Goal: Task Accomplishment & Management: Use online tool/utility

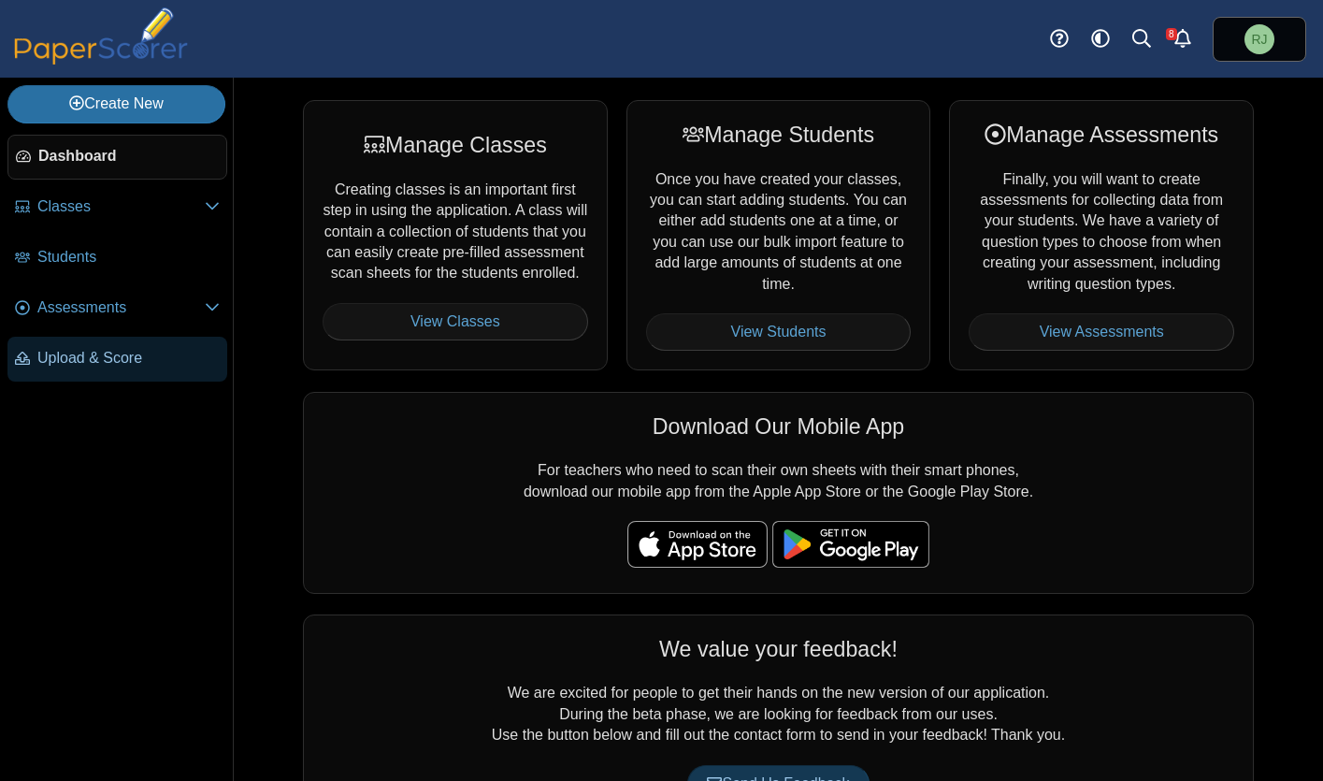
click at [82, 359] on span "Upload & Score" at bounding box center [128, 358] width 182 height 21
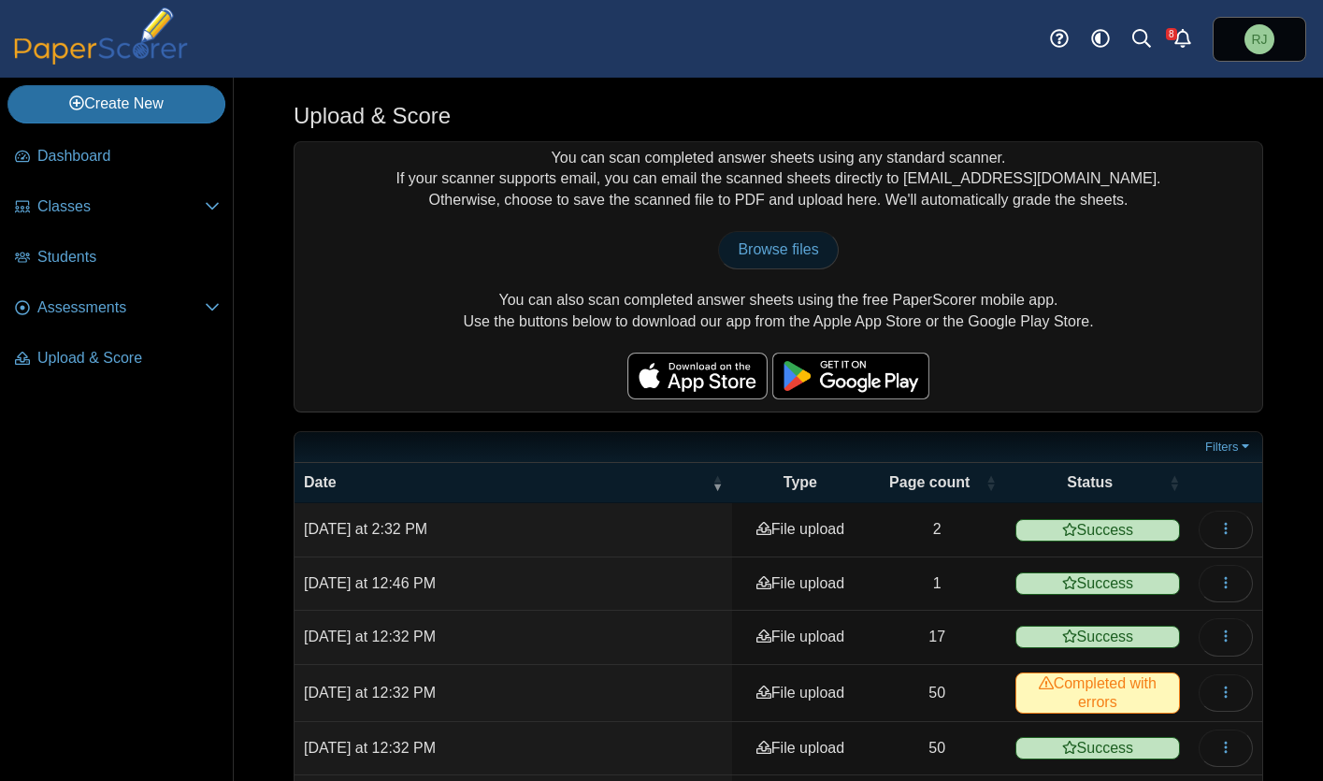
click at [765, 249] on span "Browse files" at bounding box center [778, 249] width 80 height 16
type input "**********"
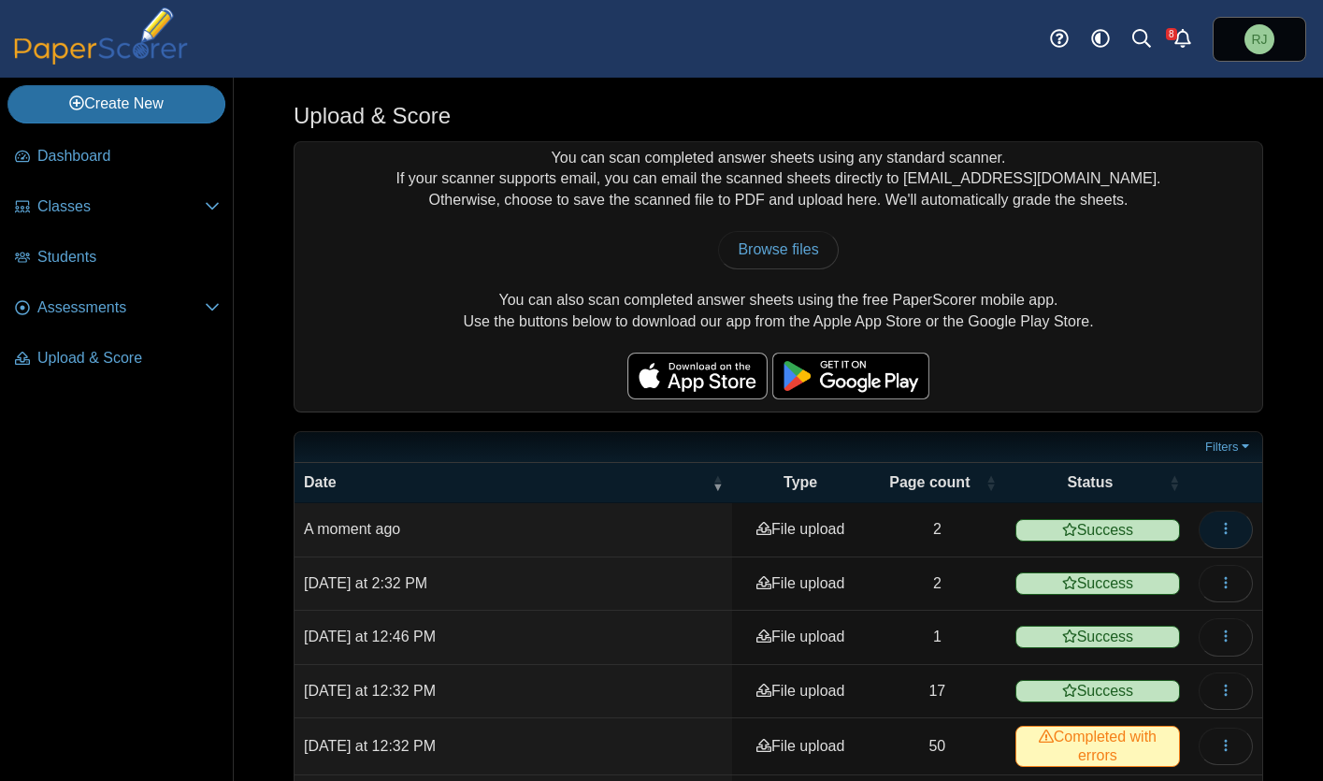
click at [1220, 527] on button "button" at bounding box center [1226, 529] width 54 height 37
click at [1092, 571] on link "View scanned pages" at bounding box center [1127, 572] width 224 height 28
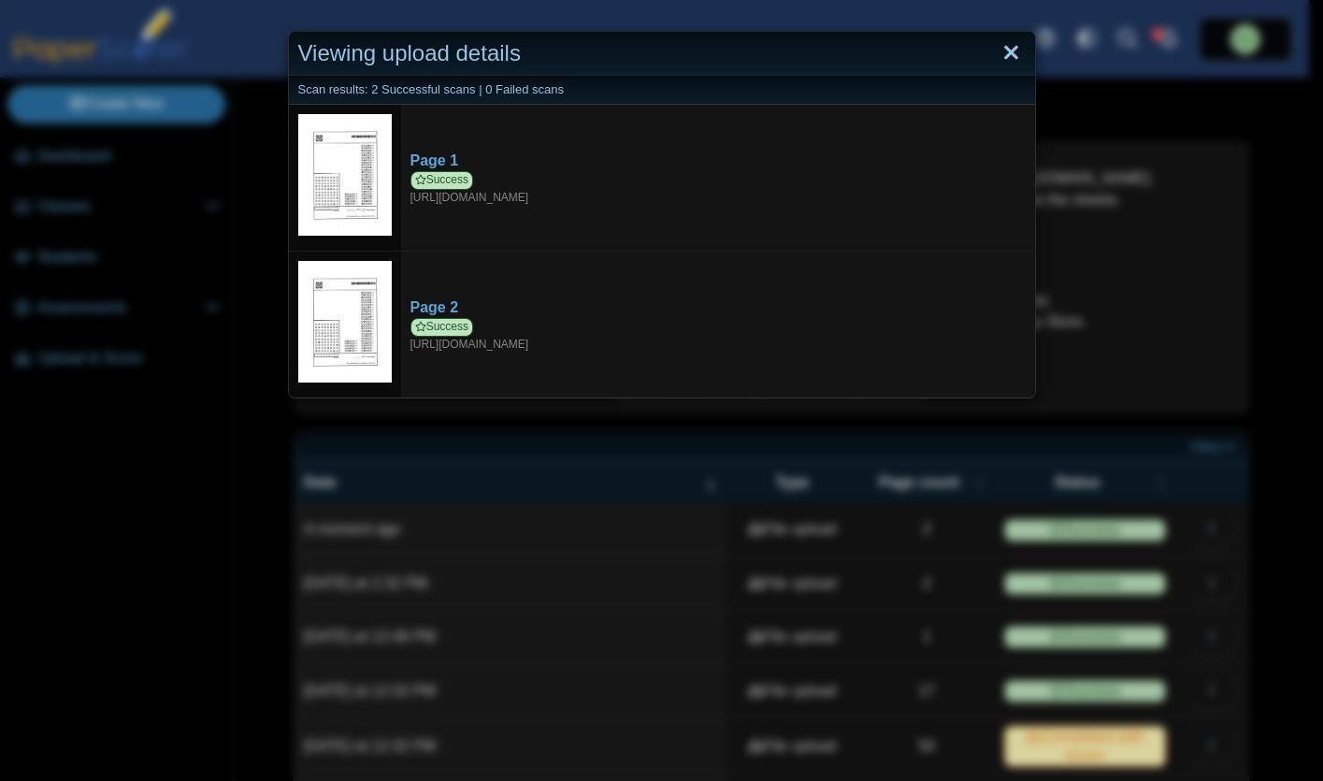
click at [1005, 56] on link "Close" at bounding box center [1011, 53] width 29 height 32
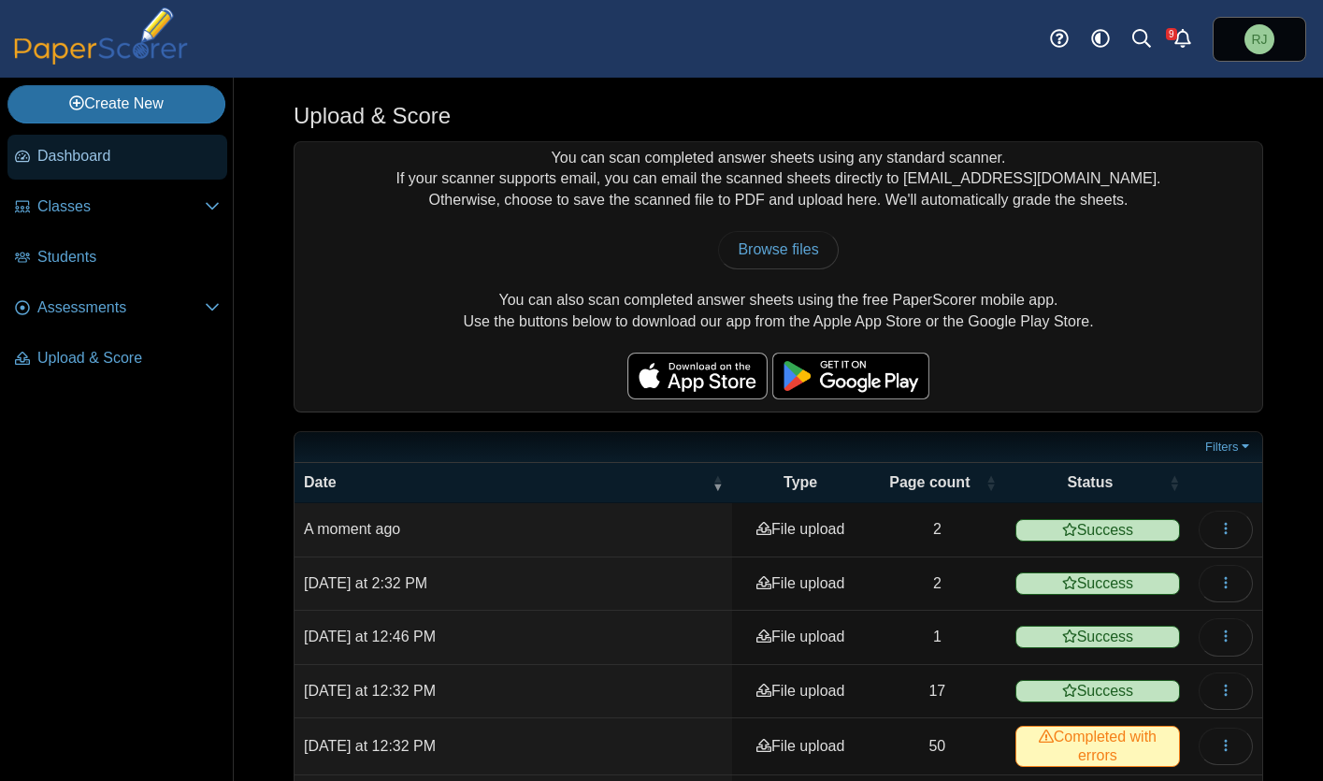
click at [62, 156] on span "Dashboard" at bounding box center [128, 156] width 182 height 21
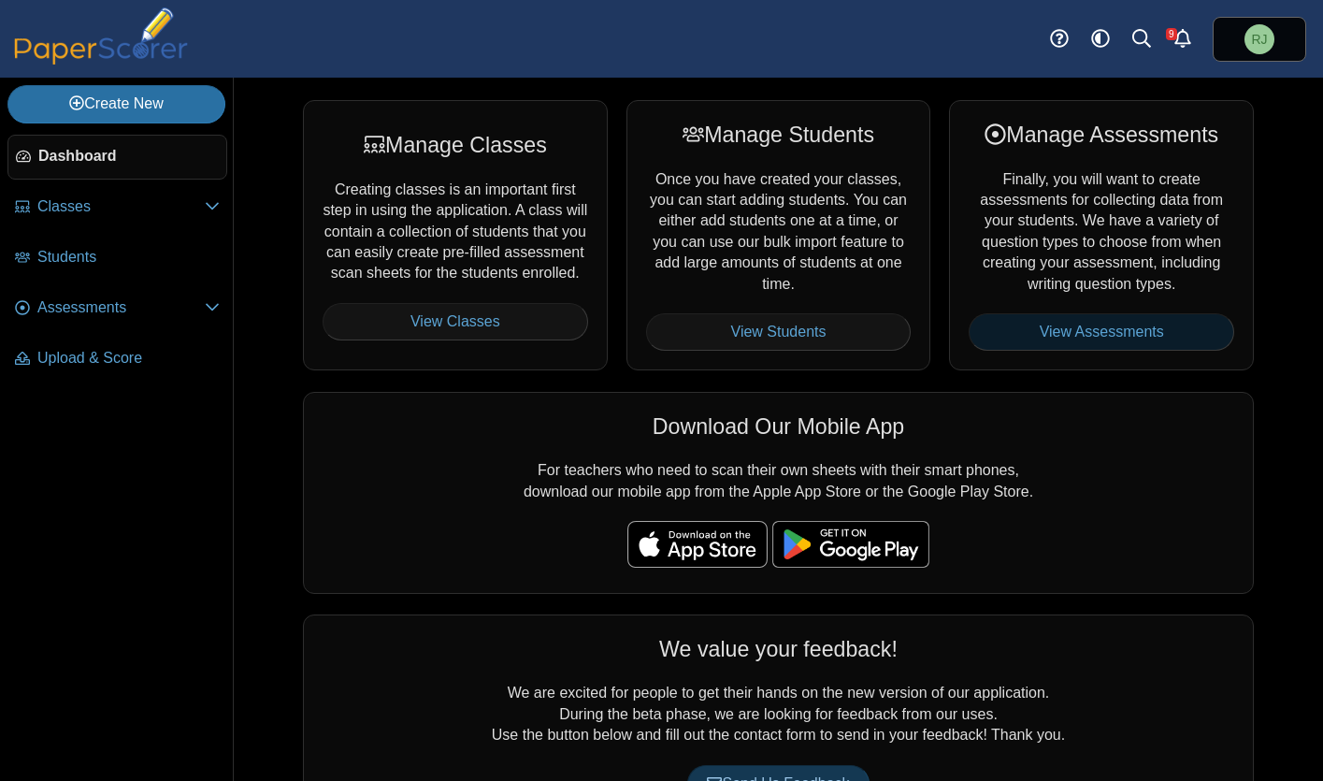
click at [1119, 326] on link "View Assessments" at bounding box center [1102, 331] width 266 height 37
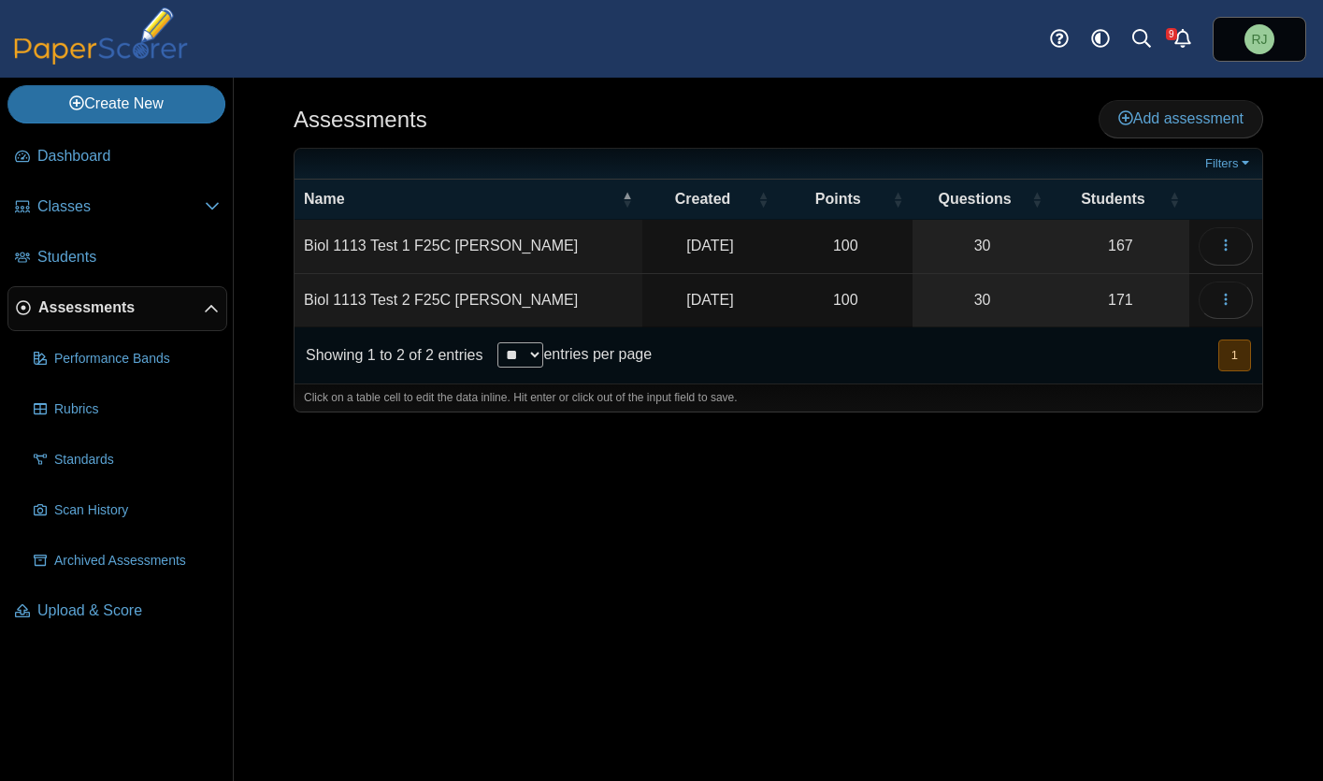
click at [436, 302] on td "Biol 1113 Test 2 F25C [PERSON_NAME]" at bounding box center [469, 300] width 348 height 53
click at [1233, 297] on icon "button" at bounding box center [1226, 299] width 15 height 15
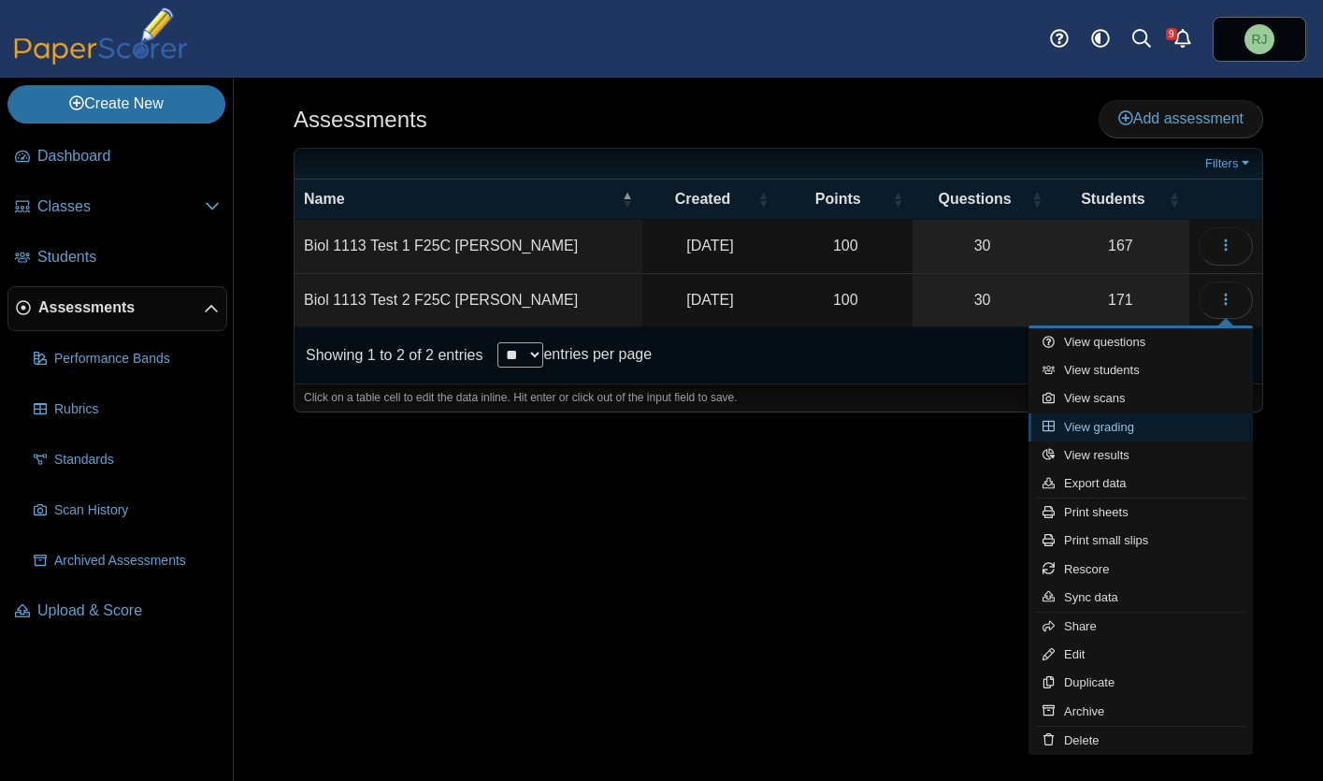
click at [1116, 424] on link "View grading" at bounding box center [1141, 427] width 224 height 28
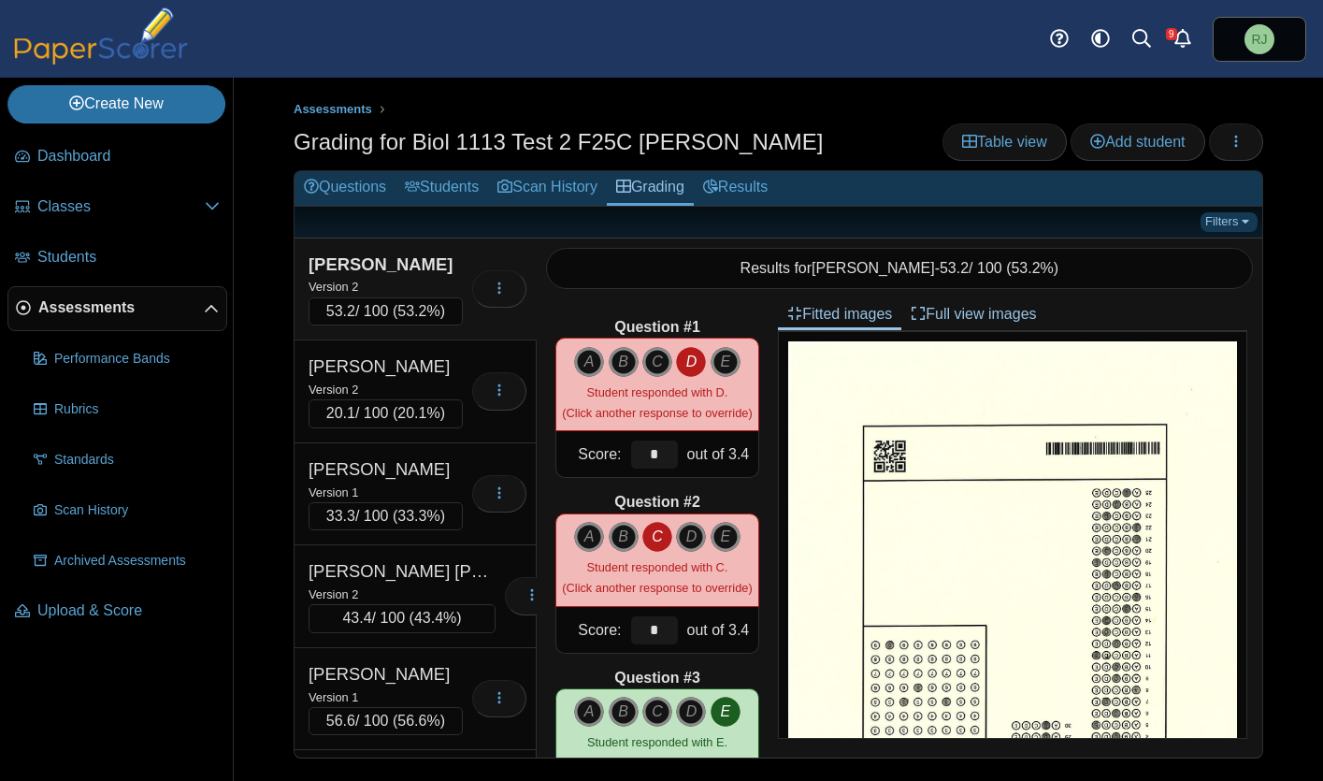
click at [1231, 224] on link "Filters" at bounding box center [1229, 221] width 57 height 19
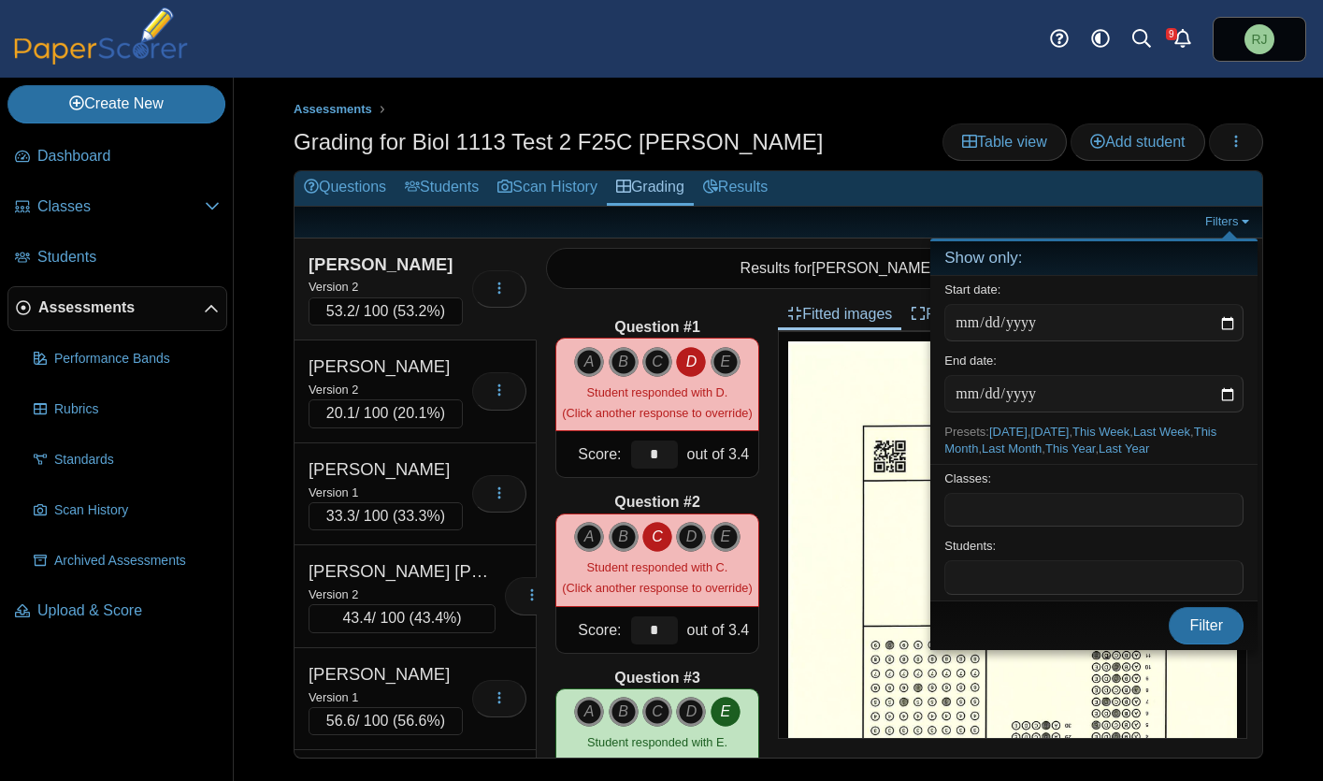
click at [1015, 581] on span at bounding box center [1094, 577] width 297 height 32
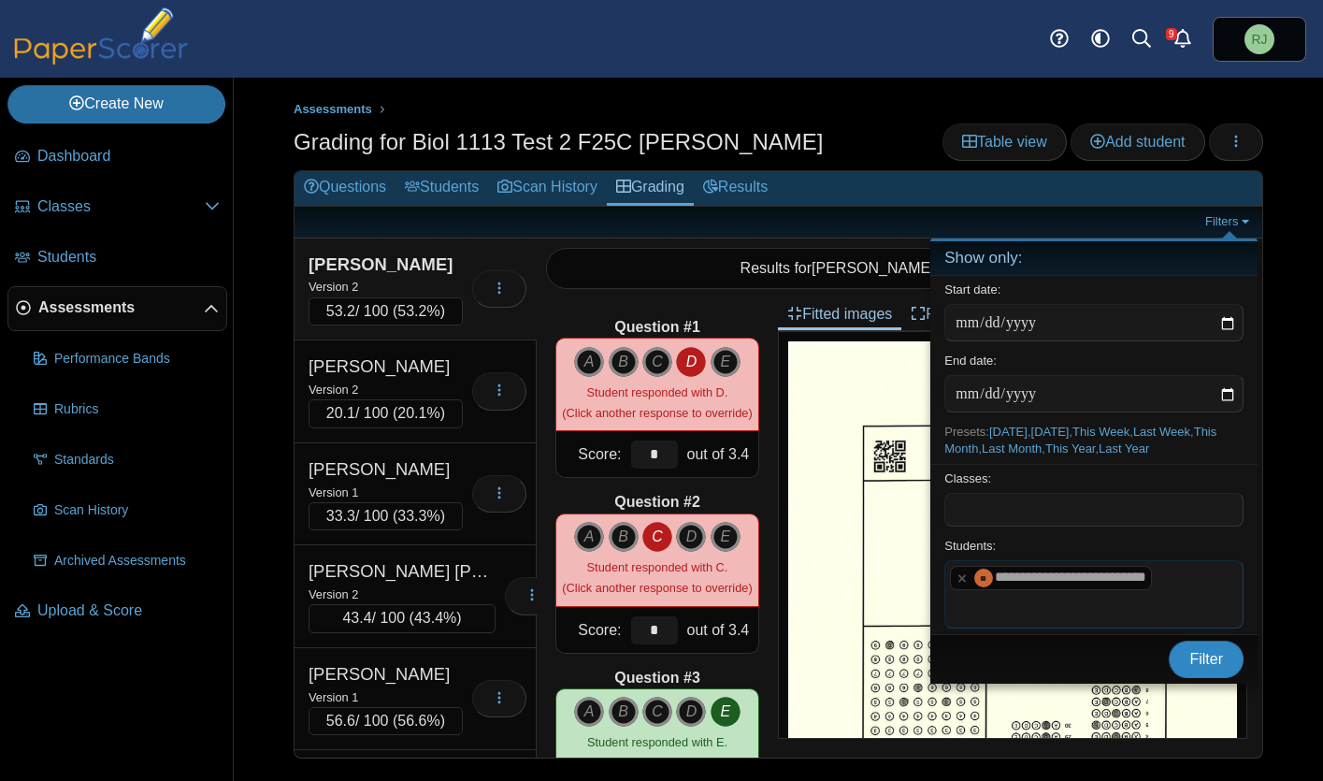
click at [1191, 653] on span "Filter" at bounding box center [1207, 659] width 34 height 16
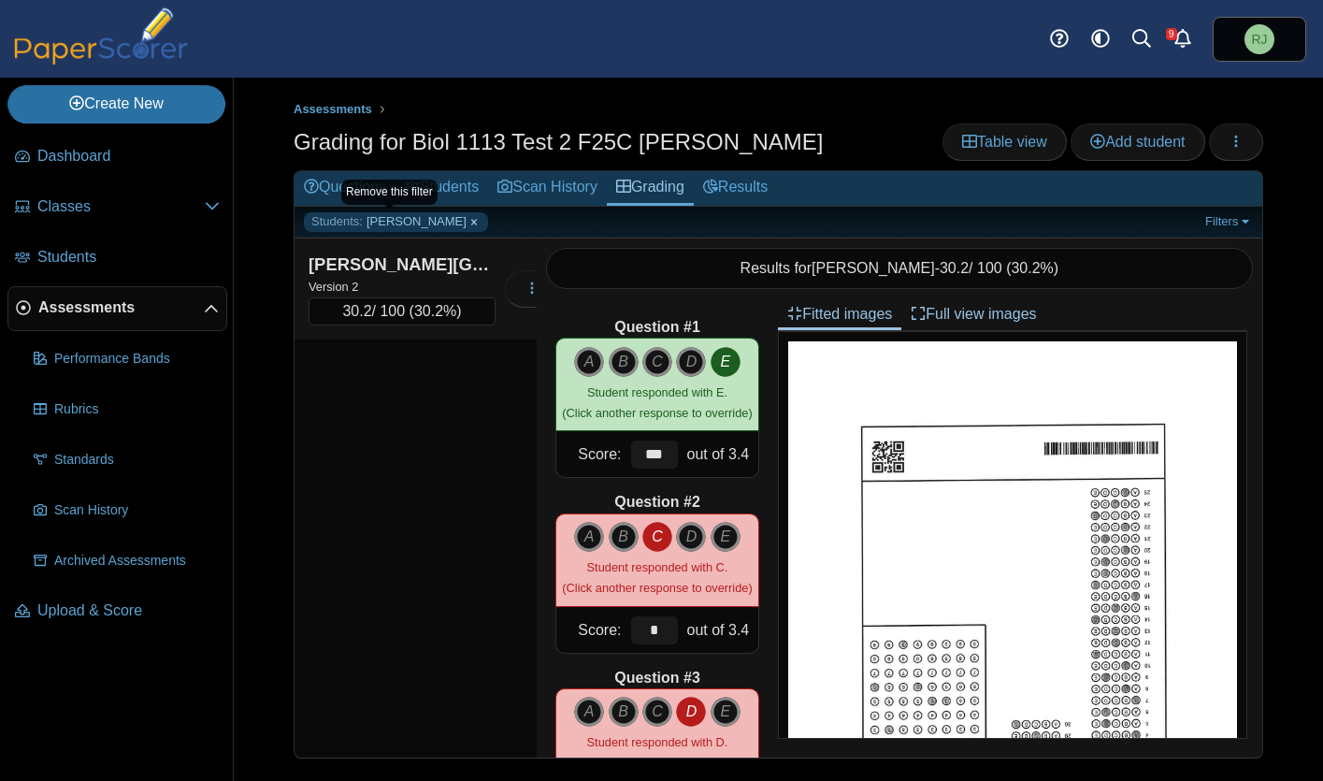
click at [460, 217] on link "Students: [PERSON_NAME]" at bounding box center [396, 221] width 184 height 19
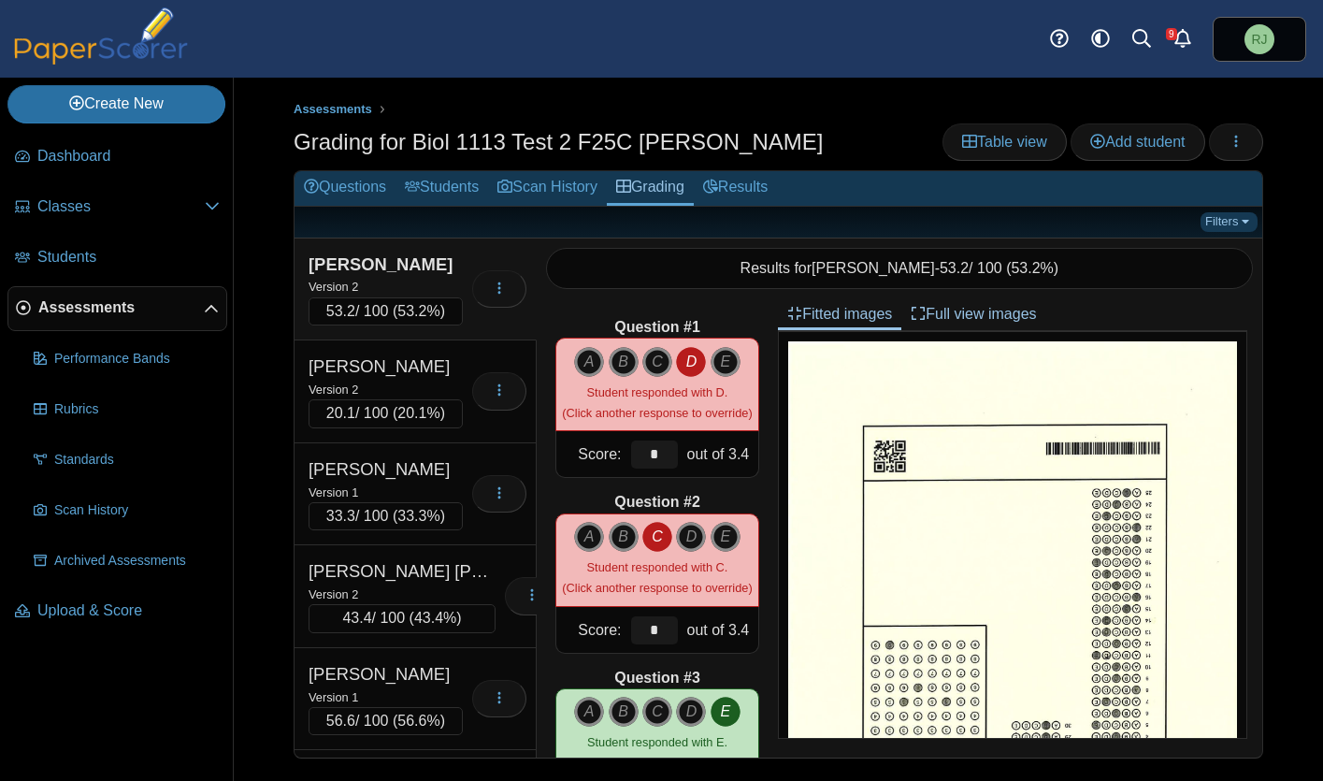
click at [1249, 220] on link "Filters" at bounding box center [1229, 221] width 57 height 19
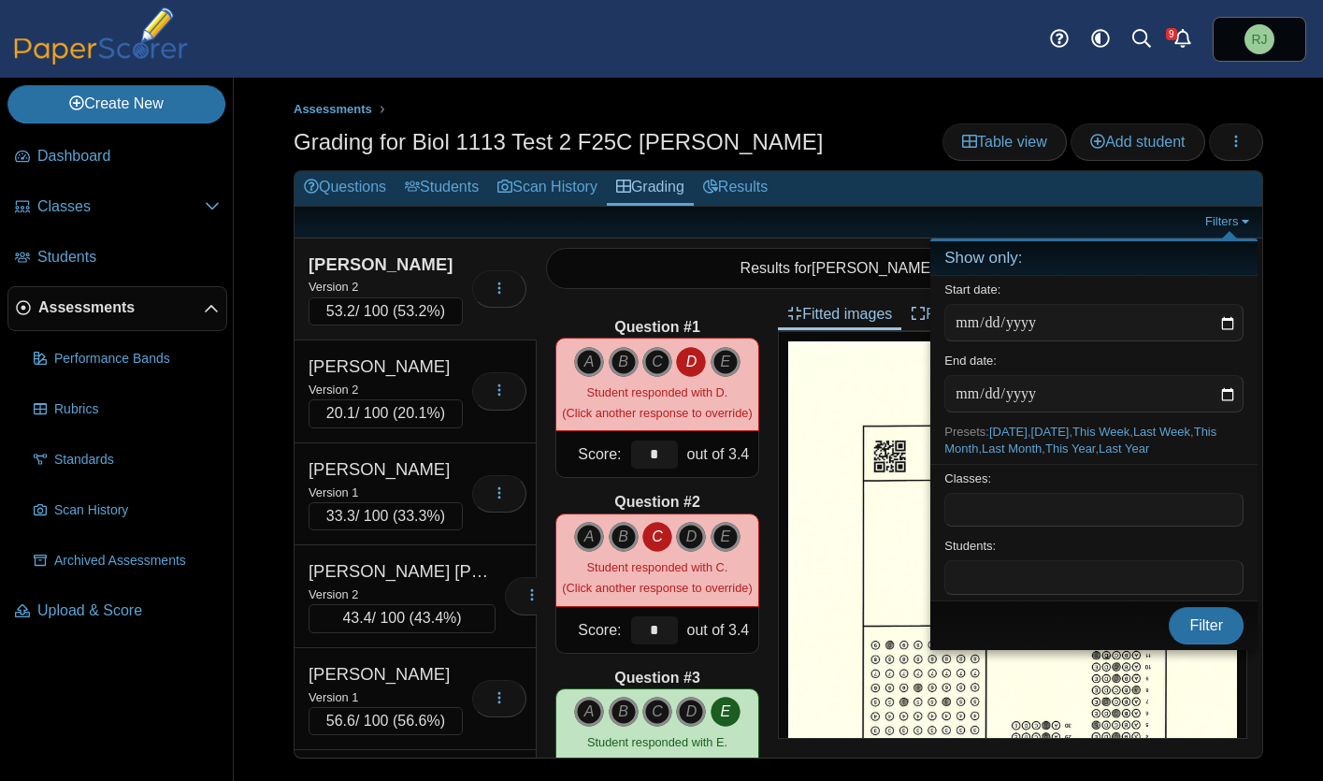
click at [1017, 578] on span at bounding box center [1094, 577] width 297 height 32
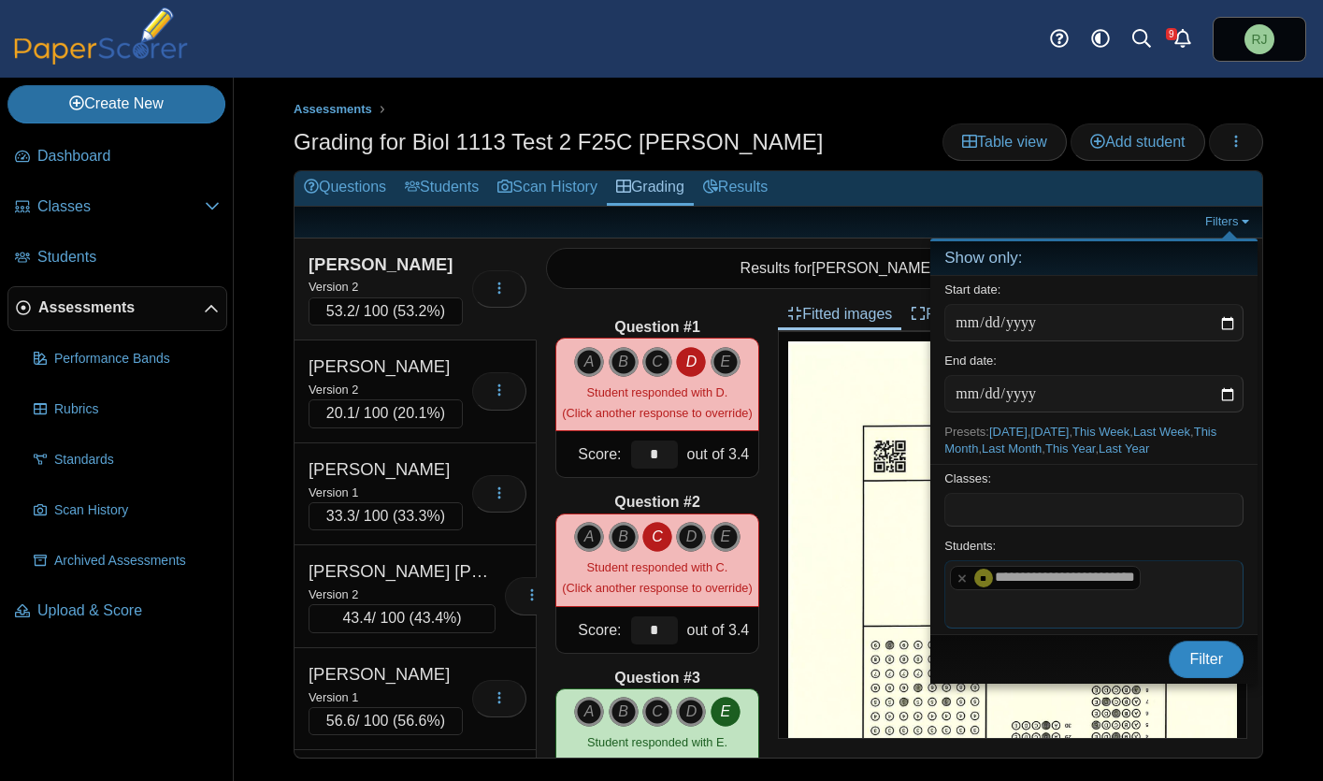
click at [1205, 660] on span "Filter" at bounding box center [1207, 659] width 34 height 16
